Goal: Task Accomplishment & Management: Manage account settings

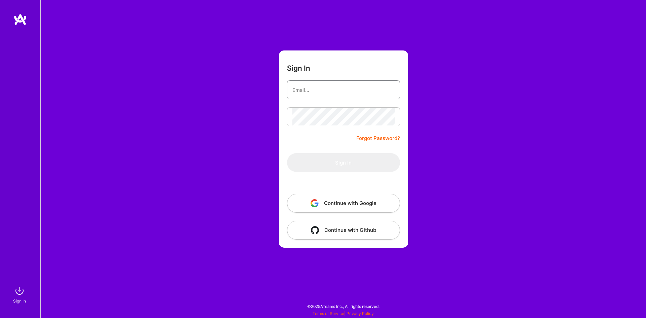
type input "[EMAIL_ADDRESS][DOMAIN_NAME]"
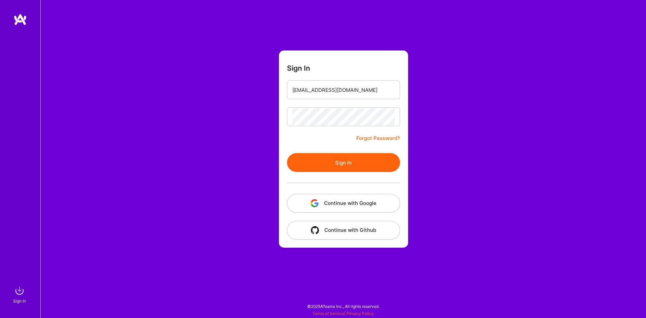
click at [360, 167] on button "Sign In" at bounding box center [343, 162] width 113 height 19
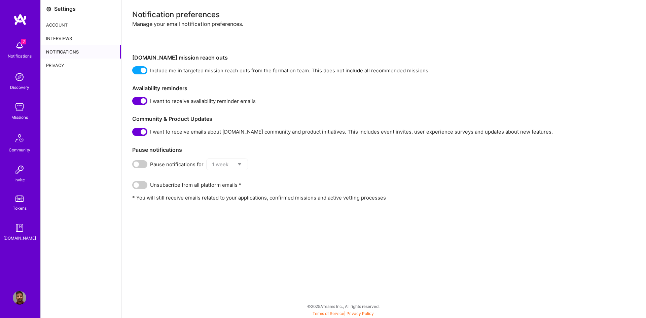
click at [24, 46] on img at bounding box center [19, 45] width 13 height 13
click at [15, 44] on div "2 Notifications Discovery Missions Community Invite Tokens [DOMAIN_NAME]" at bounding box center [20, 140] width 40 height 204
click at [16, 44] on img at bounding box center [19, 45] width 13 height 13
click at [19, 84] on div "Discovery" at bounding box center [19, 87] width 19 height 7
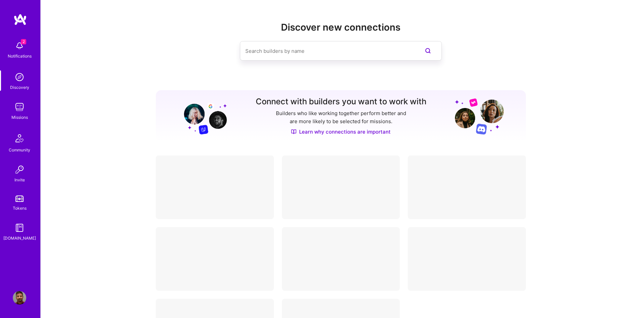
click at [21, 44] on span "2" at bounding box center [23, 41] width 5 height 5
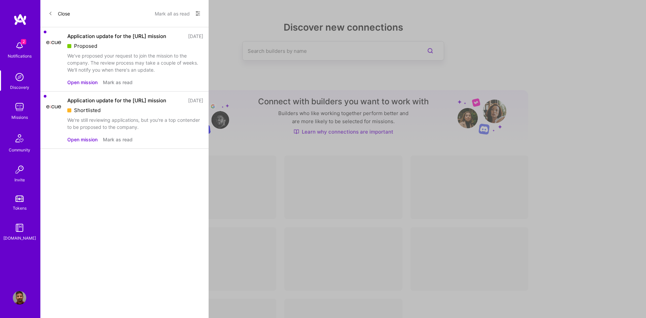
click at [176, 13] on button "Mark all as read" at bounding box center [172, 13] width 35 height 11
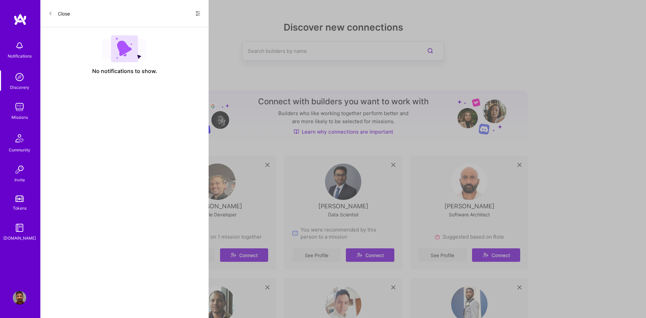
click at [16, 83] on img at bounding box center [19, 76] width 13 height 13
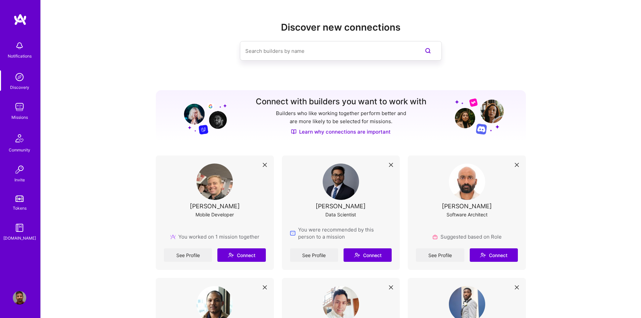
click at [19, 107] on img at bounding box center [19, 106] width 13 height 13
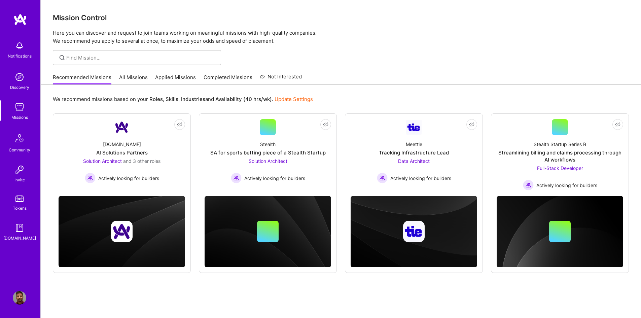
click at [177, 78] on link "Applied Missions" at bounding box center [175, 79] width 41 height 11
